Goal: Check status

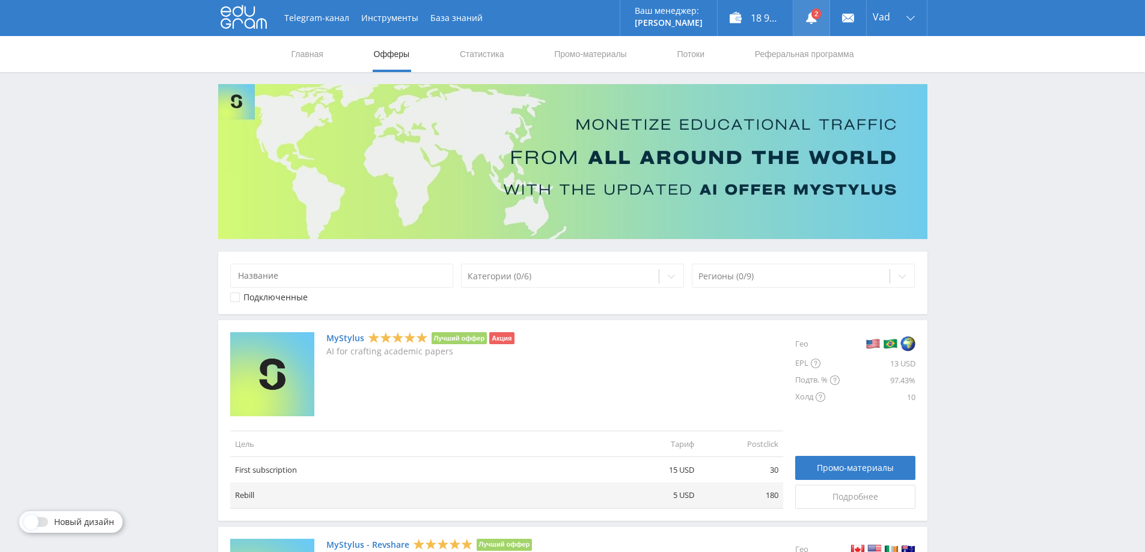
click at [808, 22] on icon at bounding box center [811, 18] width 12 height 12
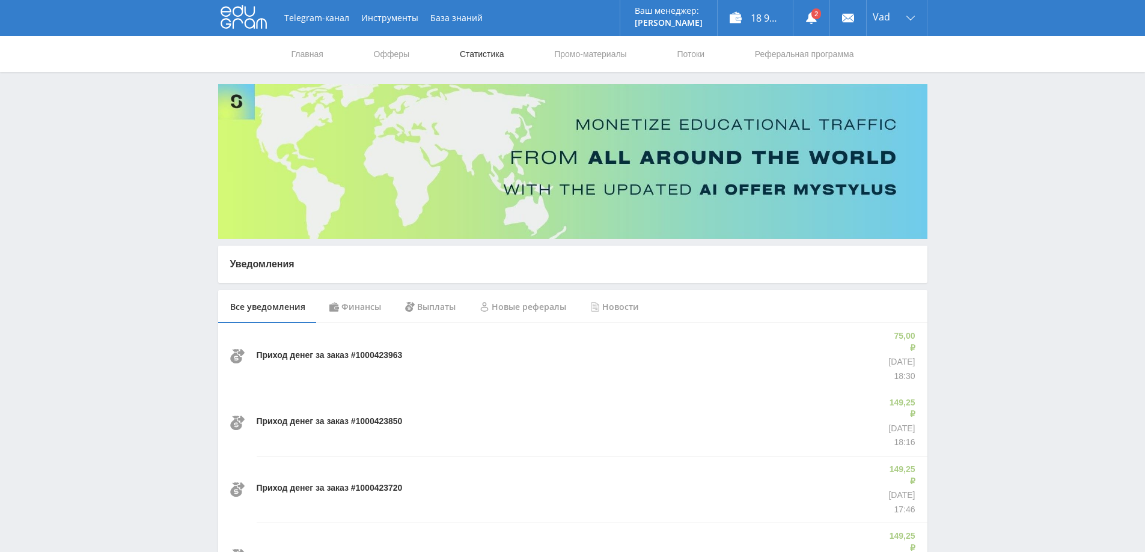
click at [487, 53] on link "Статистика" at bounding box center [481, 54] width 47 height 36
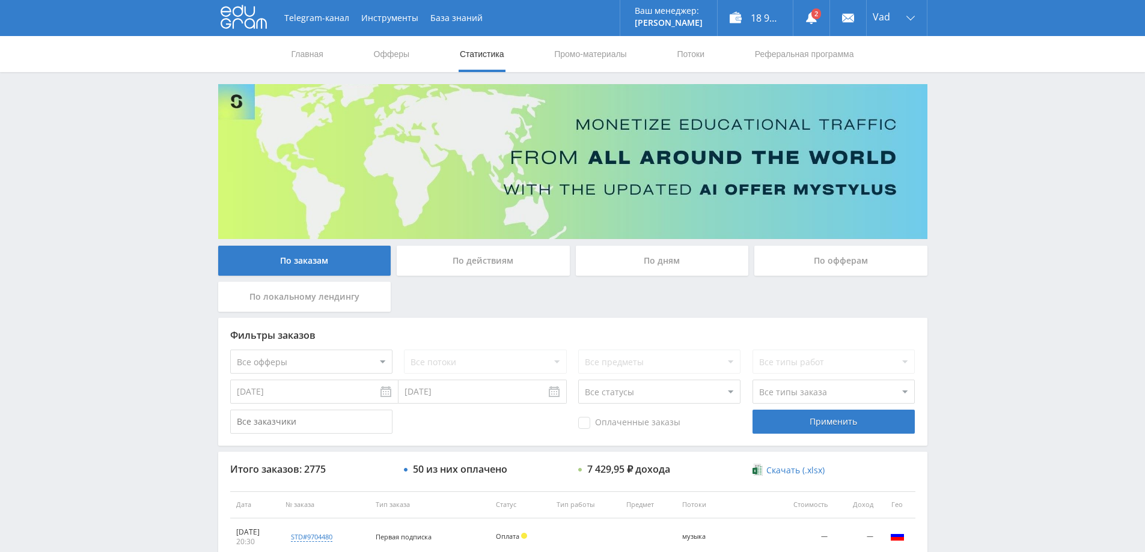
click at [659, 268] on div "По дням" at bounding box center [662, 261] width 173 height 30
click at [0, 0] on input "По дням" at bounding box center [0, 0] width 0 height 0
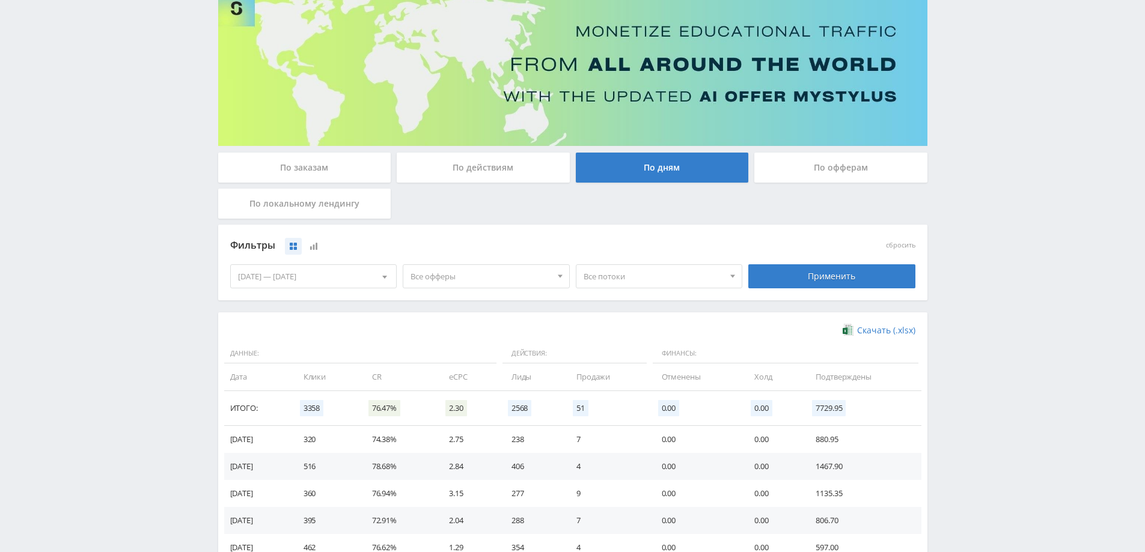
scroll to position [234, 0]
